Goal: Navigation & Orientation: Find specific page/section

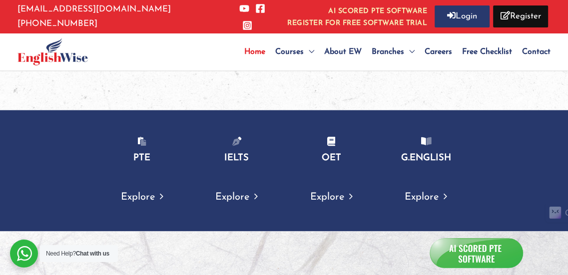
scroll to position [1184, 0]
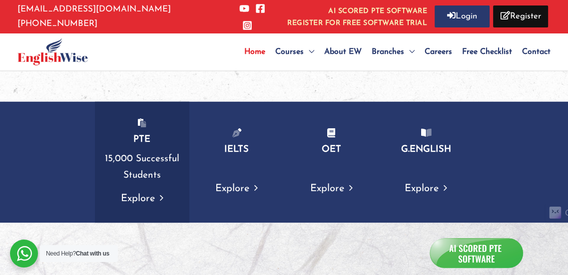
click at [135, 194] on link "Explore" at bounding box center [142, 199] width 42 height 10
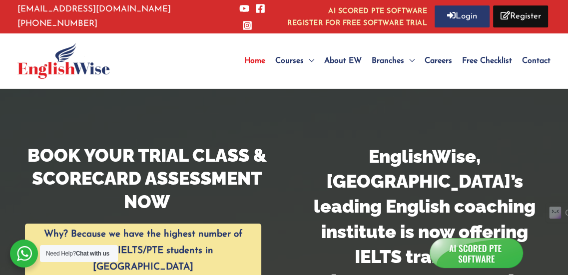
click at [435, 57] on span "Careers" at bounding box center [438, 61] width 27 height 8
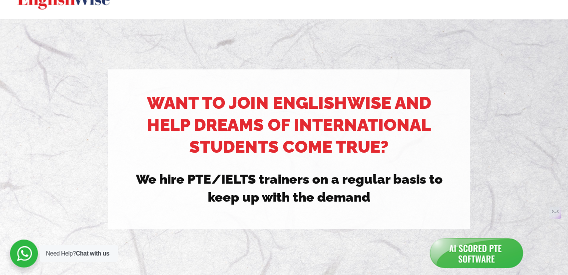
scroll to position [50, 0]
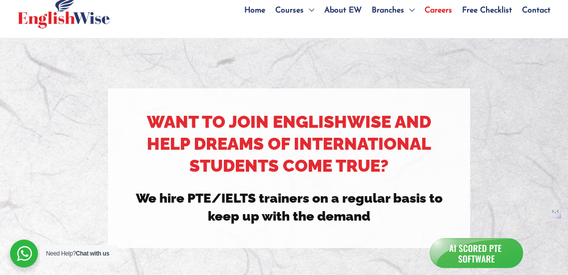
click at [255, 6] on span "Home" at bounding box center [254, 10] width 21 height 8
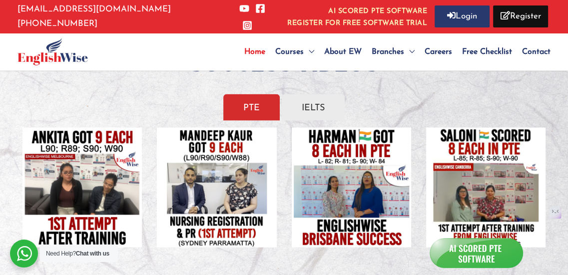
scroll to position [1400, 0]
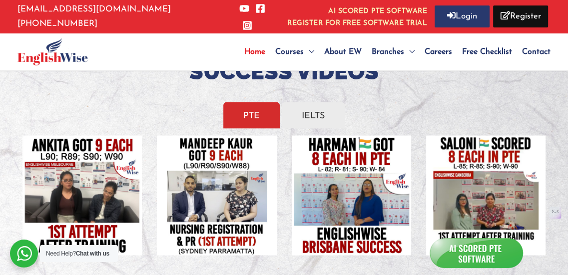
click at [84, 137] on img at bounding box center [81, 194] width 119 height 119
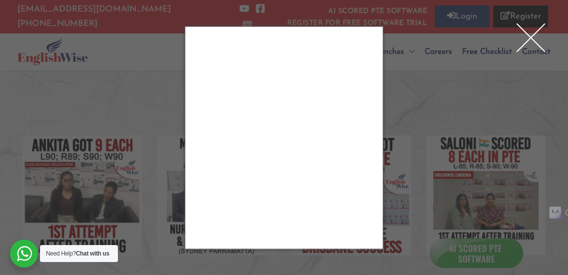
click at [533, 36] on div "Close" at bounding box center [530, 37] width 40 height 40
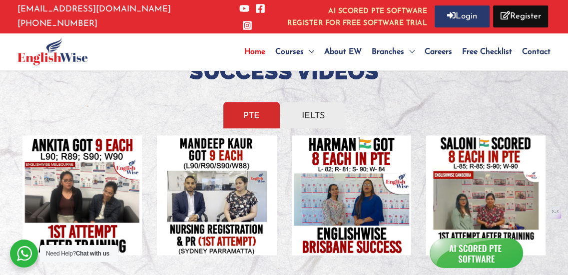
click at [488, 42] on link "Free Checklist" at bounding box center [487, 51] width 60 height 35
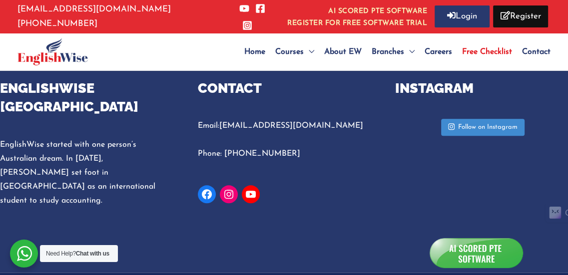
scroll to position [750, 0]
click at [247, 43] on link "Home" at bounding box center [254, 51] width 31 height 35
